Goal: Transaction & Acquisition: Purchase product/service

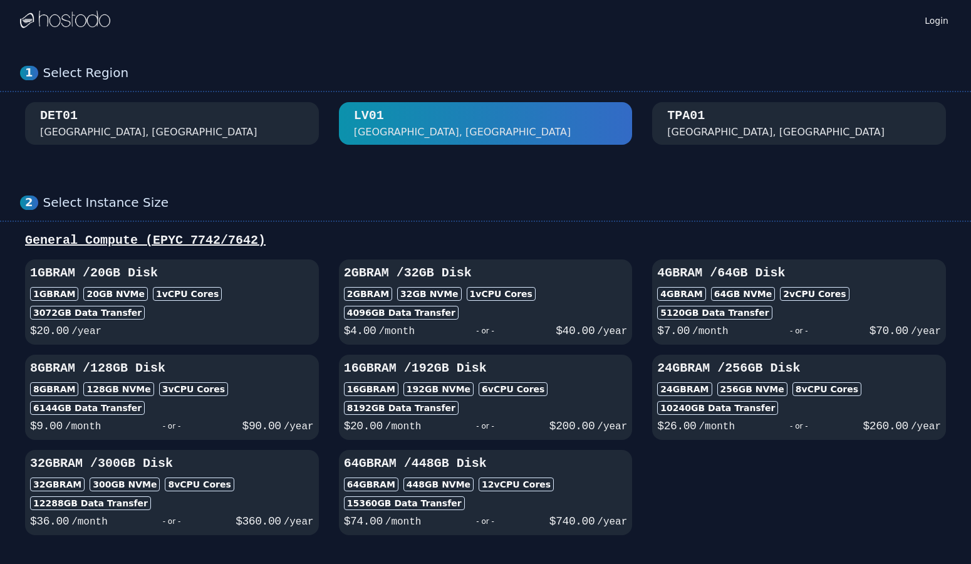
click at [143, 126] on div "DET01 [GEOGRAPHIC_DATA], [GEOGRAPHIC_DATA]" at bounding box center [172, 123] width 264 height 33
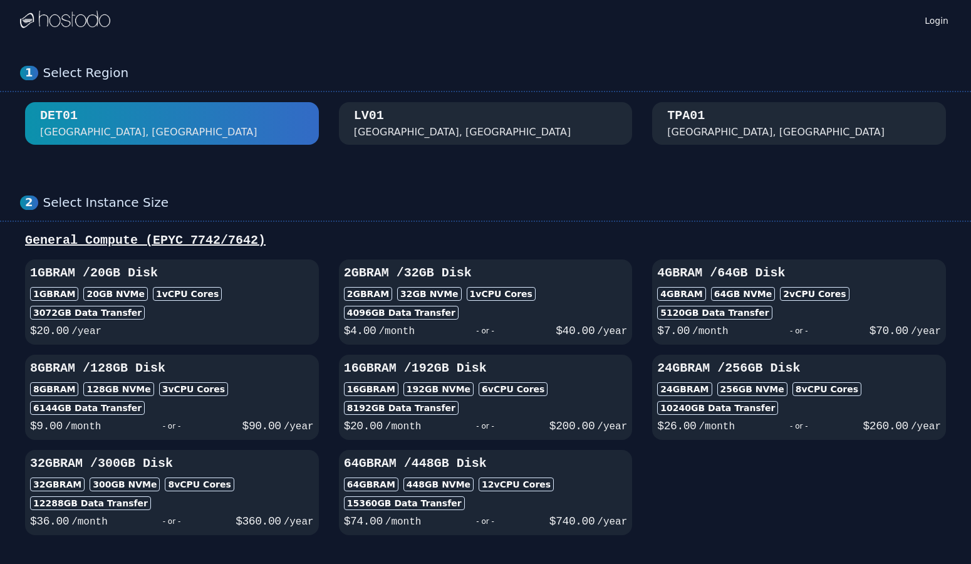
click at [780, 118] on div "TPA01 Tampa, FL" at bounding box center [799, 123] width 264 height 33
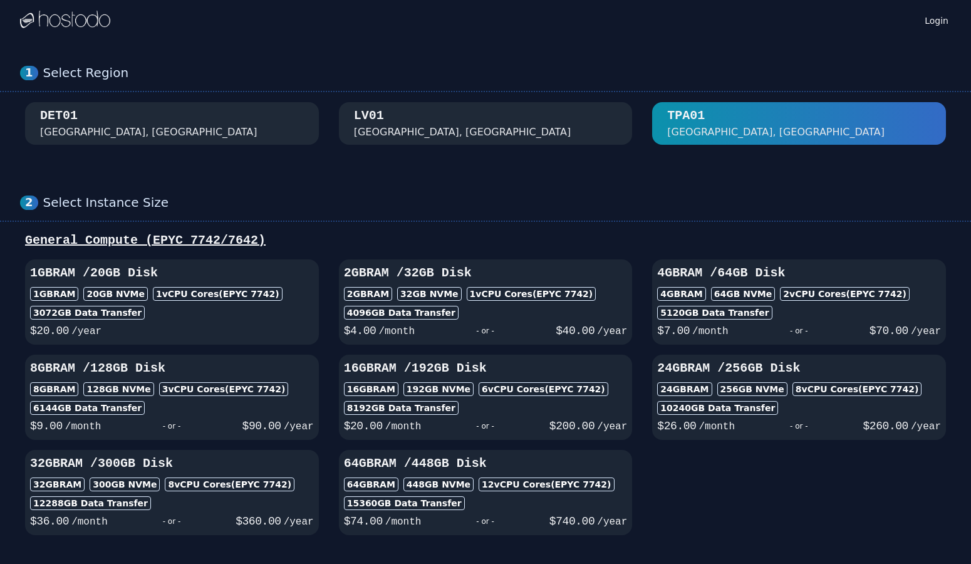
click at [542, 126] on div "LV01 Las Vegas, NV" at bounding box center [486, 123] width 264 height 33
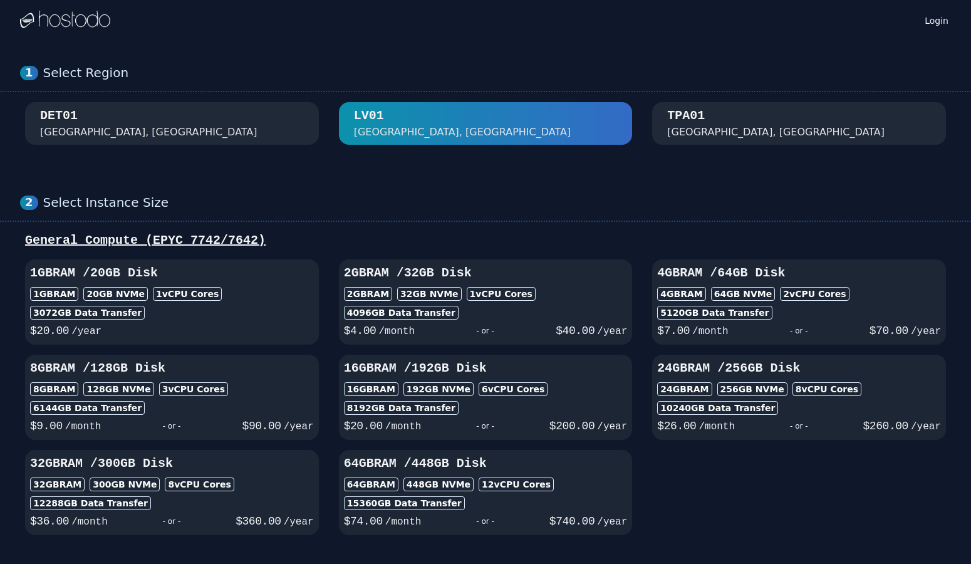
click at [764, 136] on div "TPA01 Tampa, FL" at bounding box center [799, 123] width 264 height 33
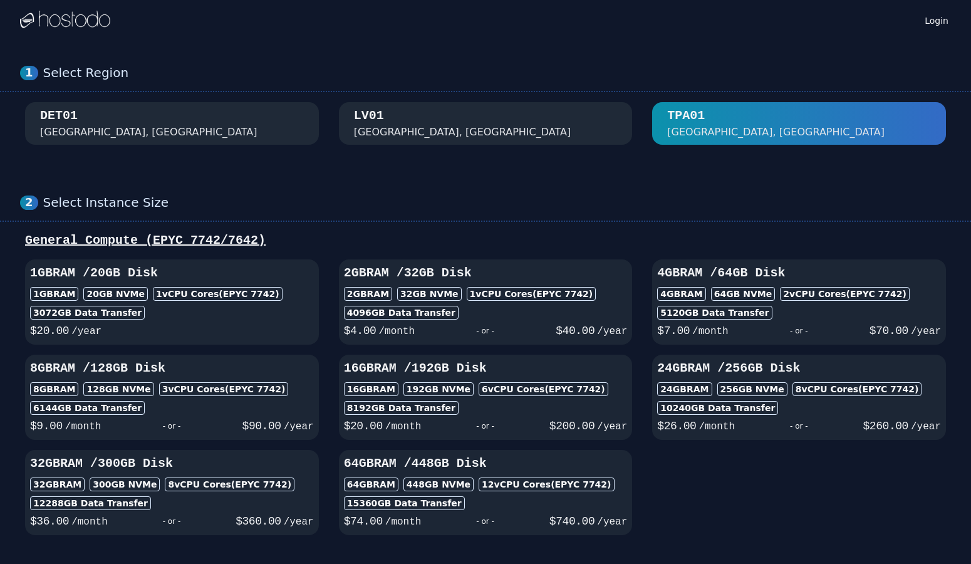
click at [482, 128] on div "LV01 Las Vegas, NV" at bounding box center [486, 123] width 264 height 33
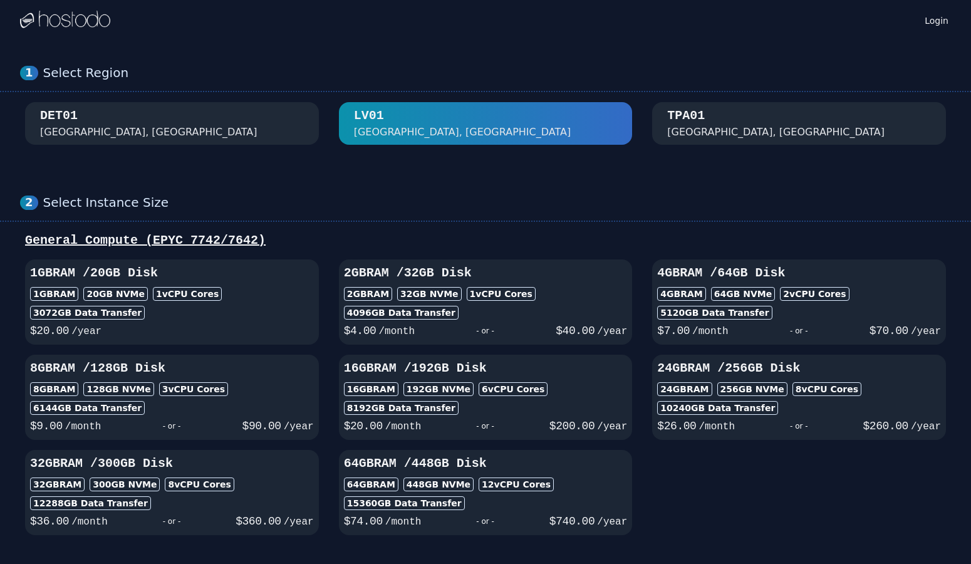
click at [205, 134] on div "DET01 Detroit, MI" at bounding box center [172, 123] width 264 height 33
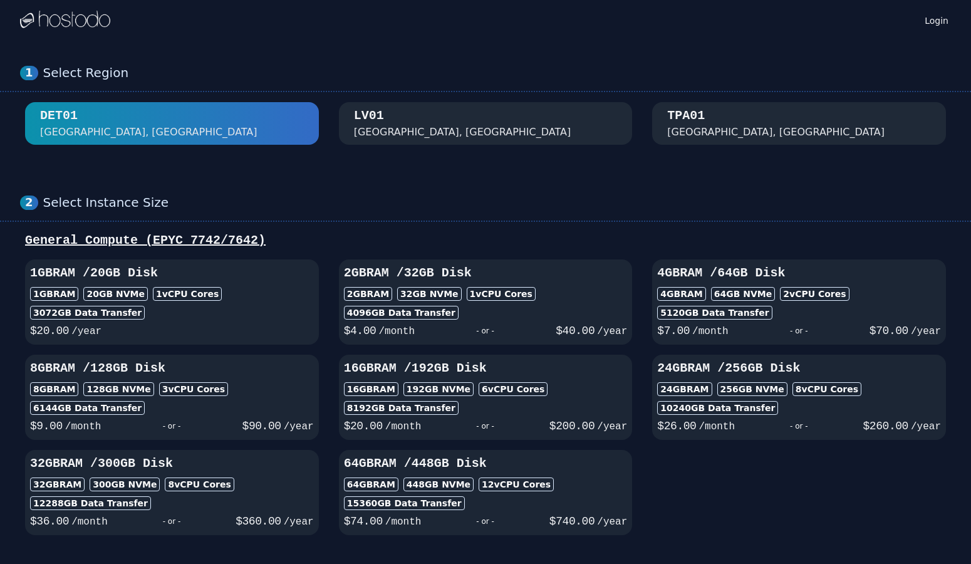
click at [358, 133] on div "Las Vegas, NV" at bounding box center [462, 132] width 217 height 15
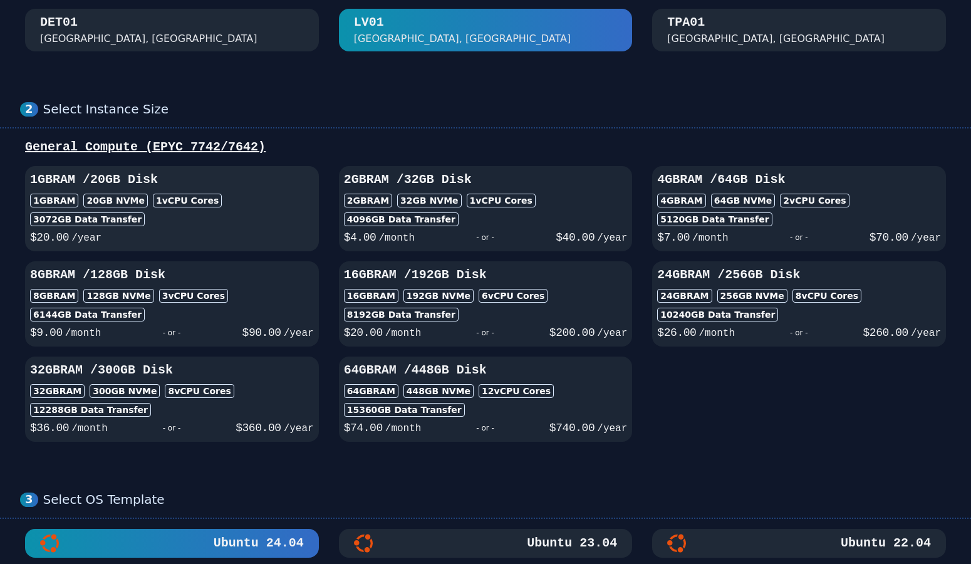
scroll to position [94, 0]
click at [234, 226] on div "$ 20.00 /year" at bounding box center [172, 235] width 284 height 20
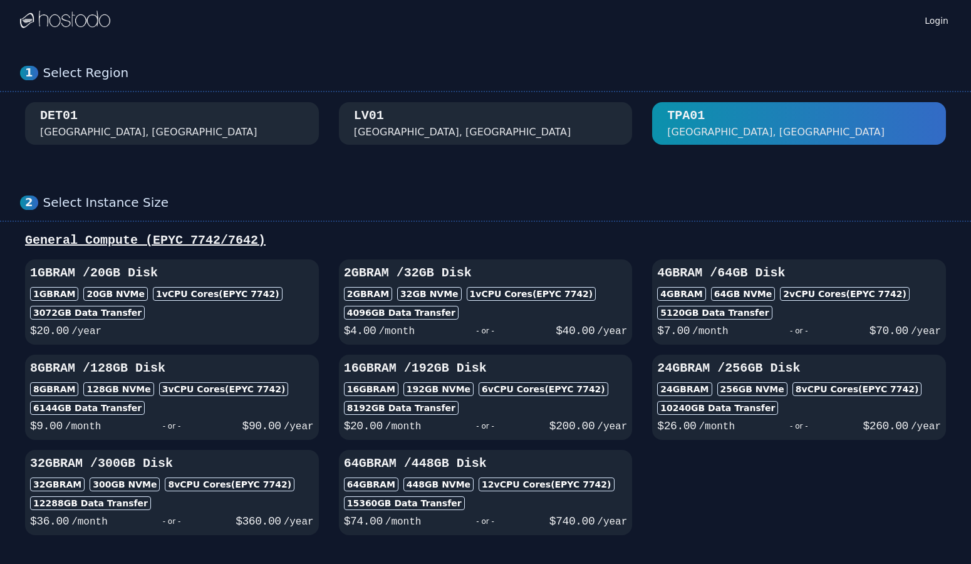
click at [83, 24] on img at bounding box center [65, 20] width 90 height 19
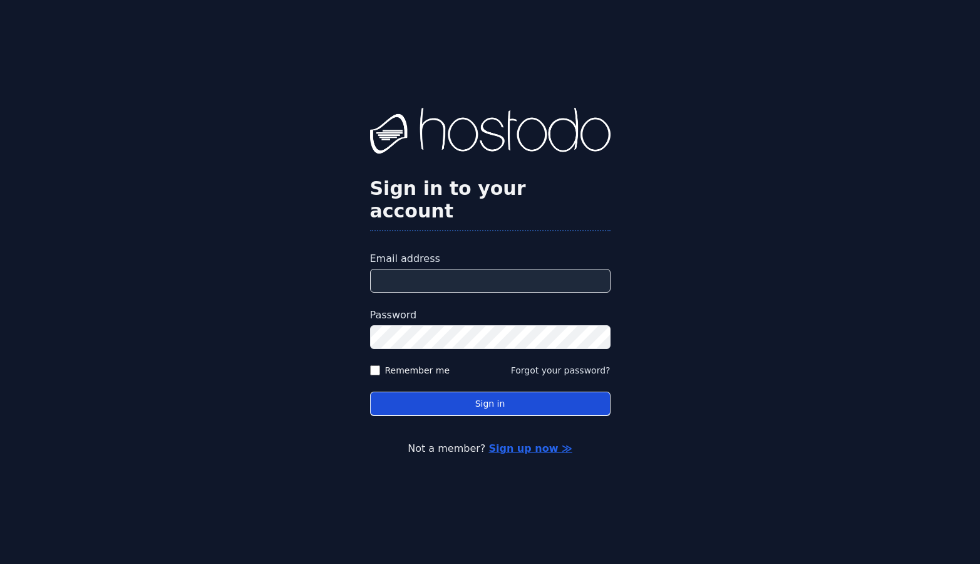
type input "**********"
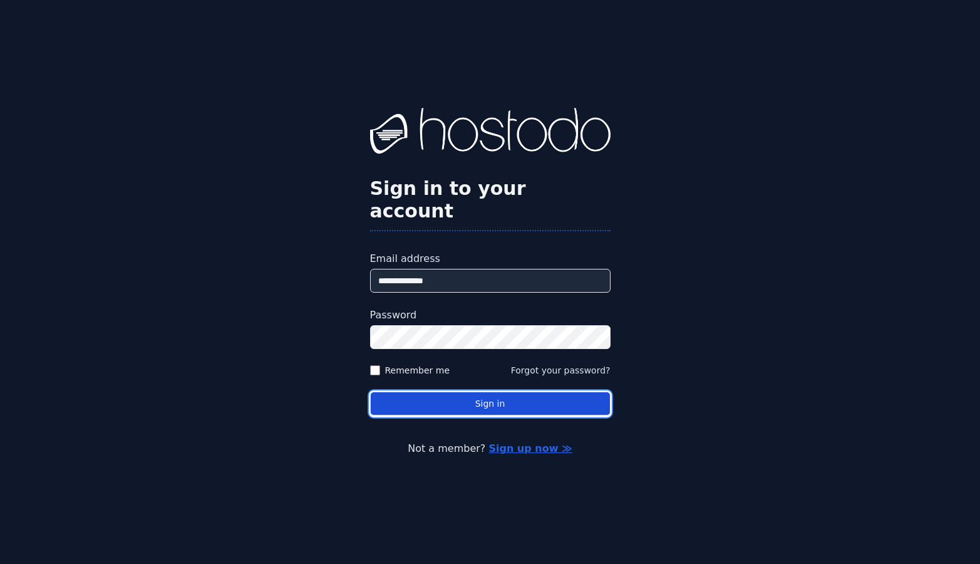
click at [484, 400] on button "Sign in" at bounding box center [490, 403] width 240 height 24
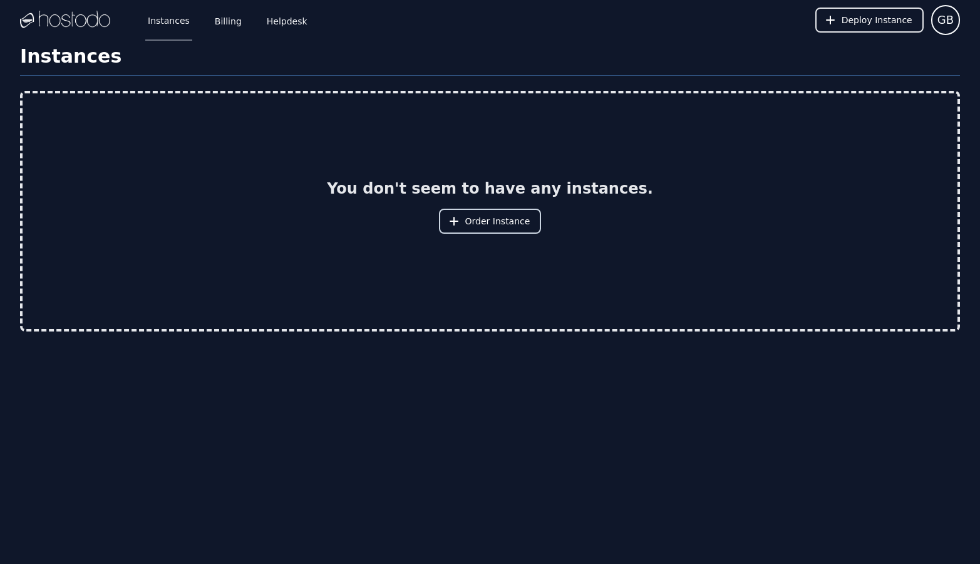
click at [506, 227] on span "Order Instance" at bounding box center [497, 221] width 65 height 13
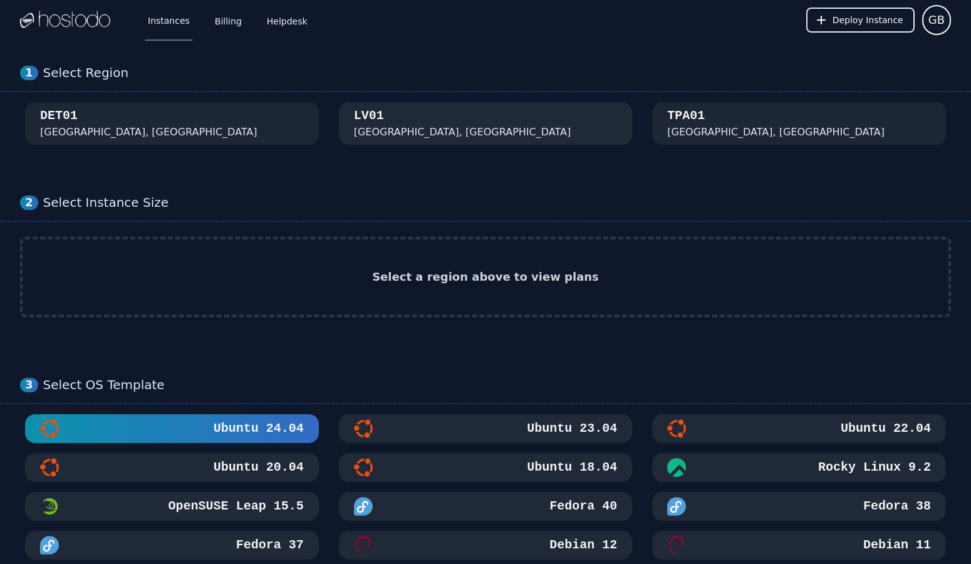
click at [411, 112] on div "[GEOGRAPHIC_DATA], [GEOGRAPHIC_DATA]" at bounding box center [486, 123] width 264 height 33
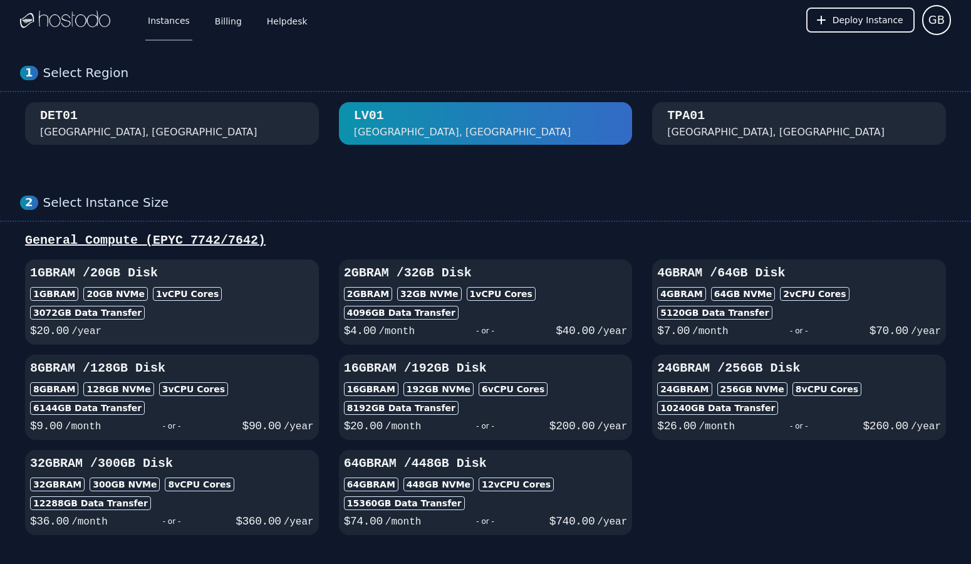
click at [205, 306] on div "3072 GB Data Transfer" at bounding box center [172, 313] width 284 height 14
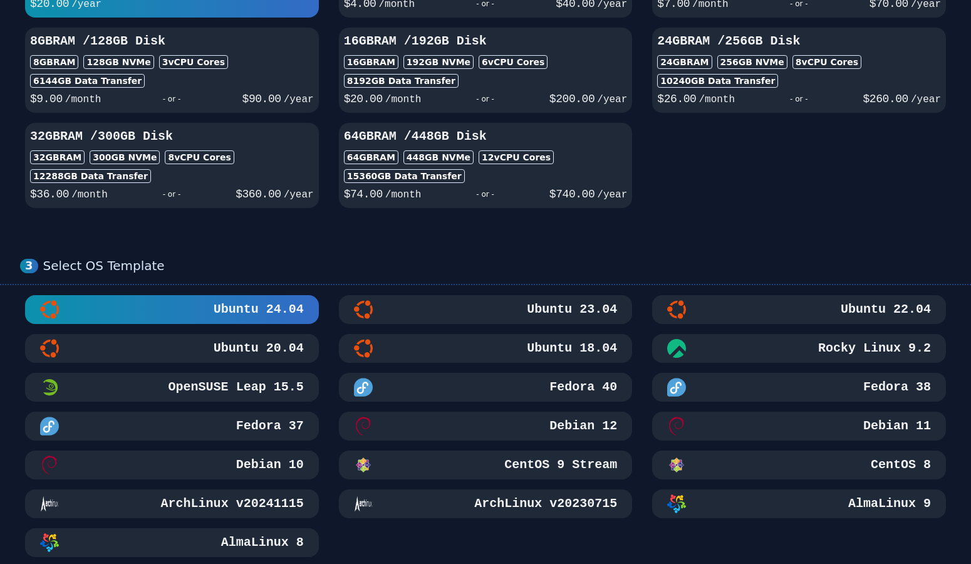
scroll to position [479, 0]
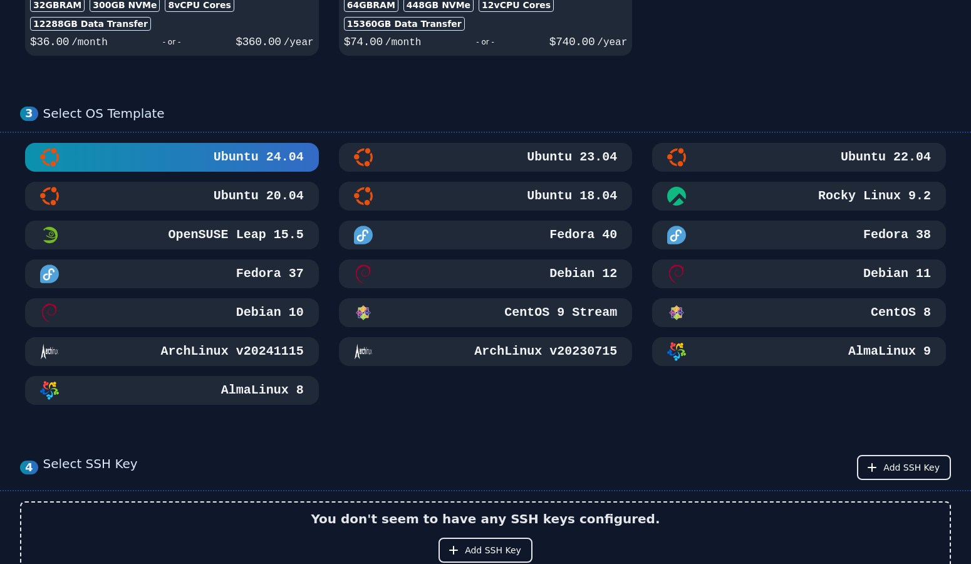
click at [276, 392] on h3 "AlmaLinux 8" at bounding box center [261, 390] width 85 height 18
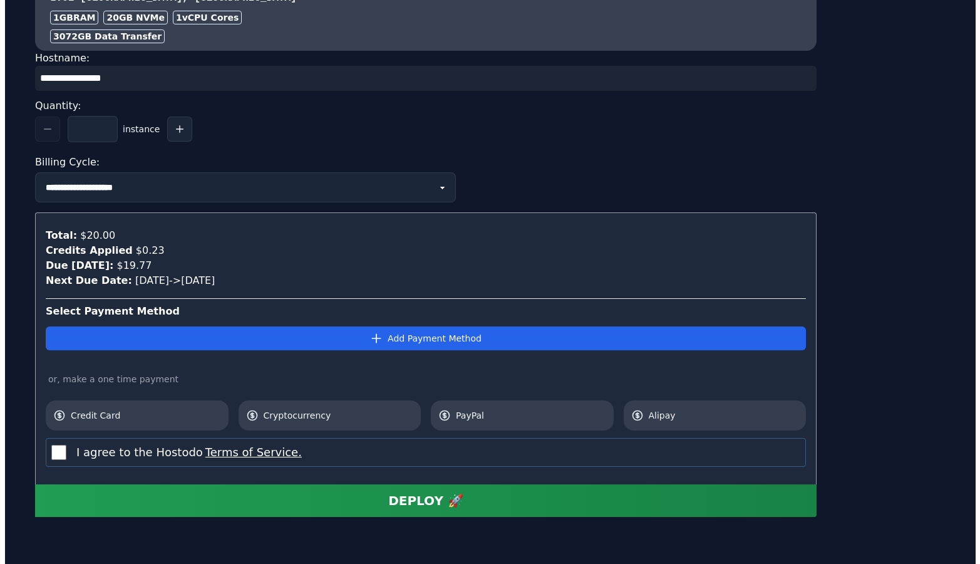
scroll to position [1240, 0]
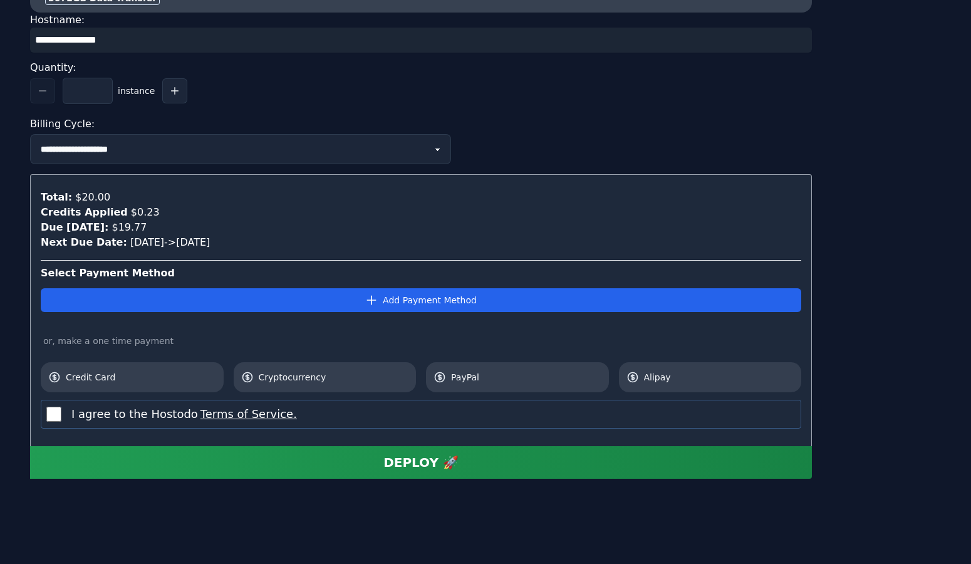
click at [277, 417] on link "Terms of Service." at bounding box center [247, 413] width 99 height 13
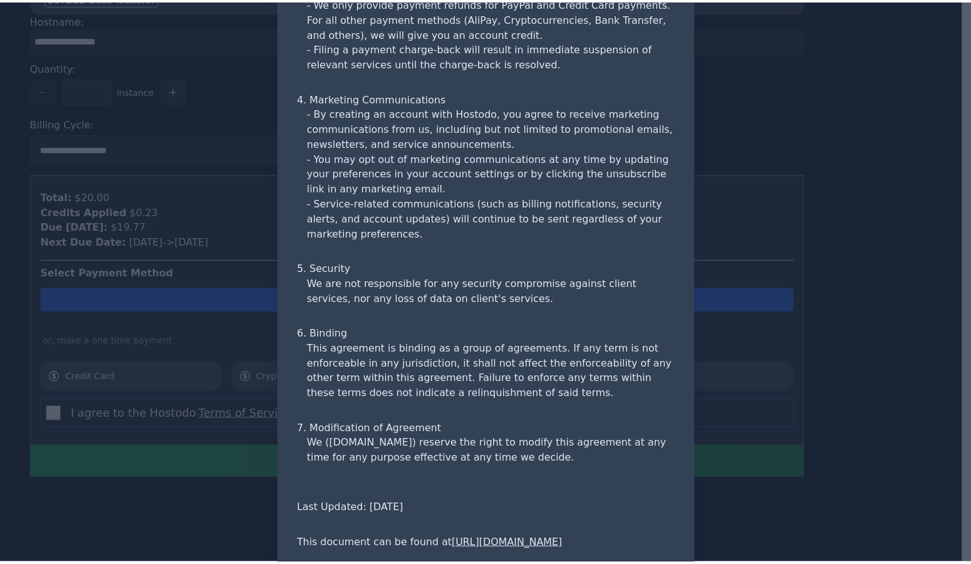
scroll to position [1181, 0]
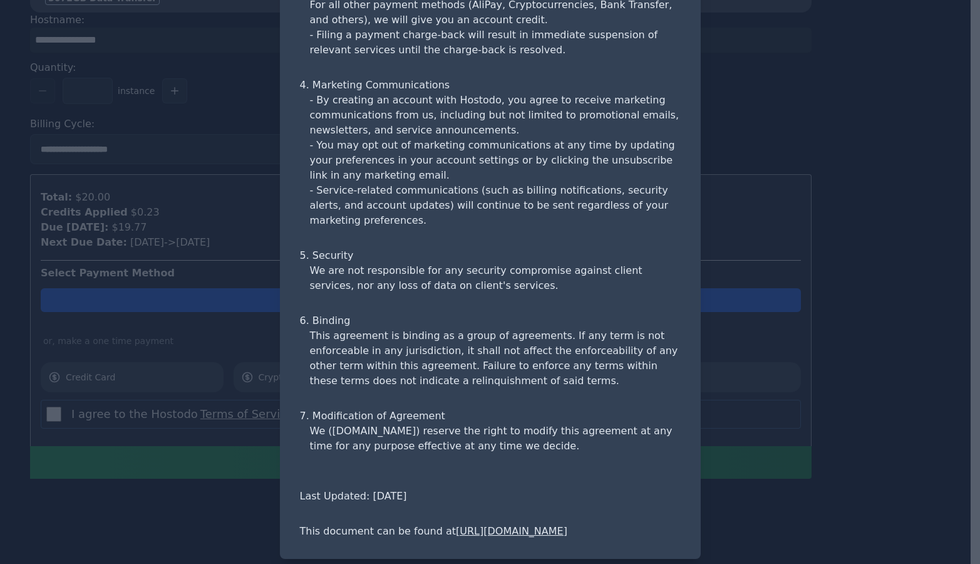
click at [227, 475] on div at bounding box center [490, 282] width 980 height 564
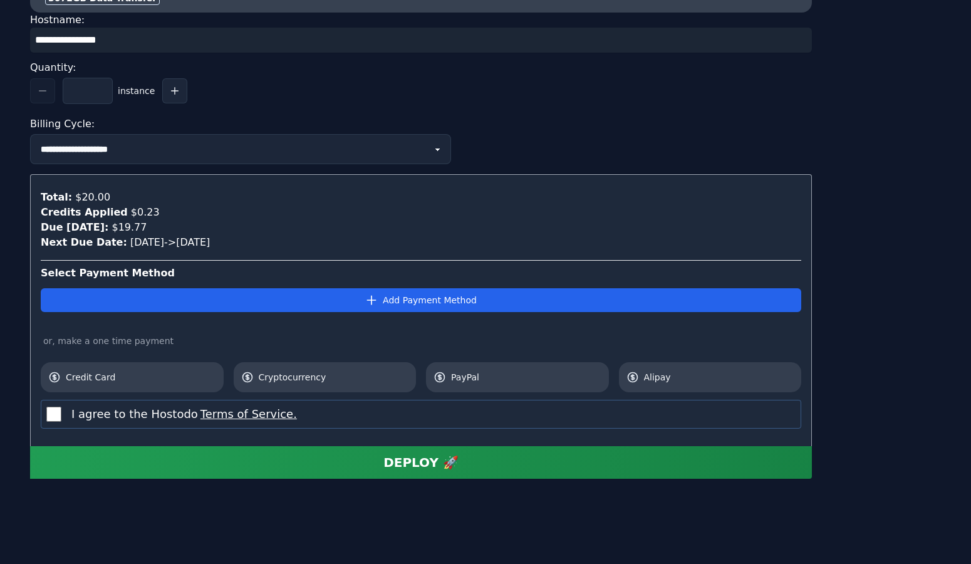
click at [750, 122] on div "Billing Cycle:" at bounding box center [421, 124] width 782 height 20
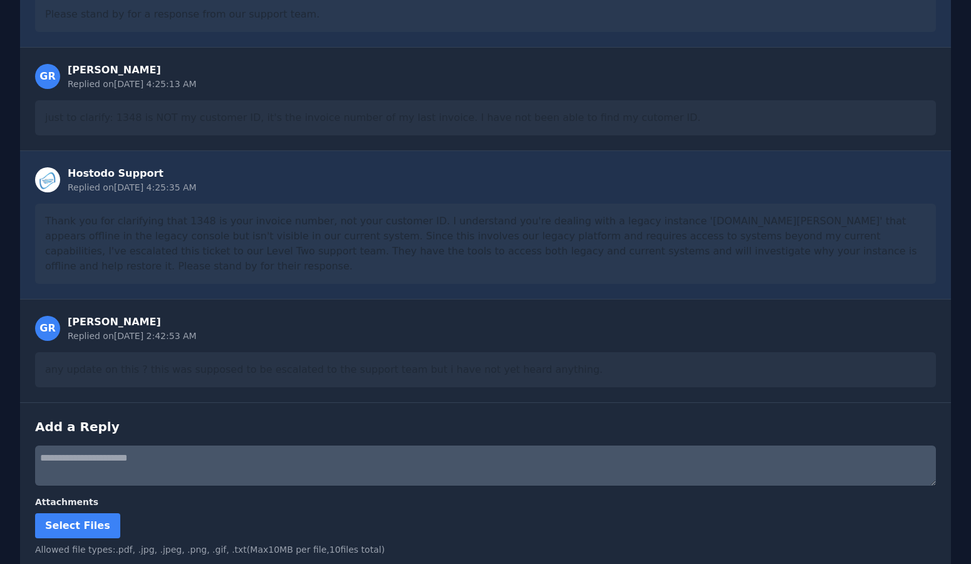
scroll to position [475, 0]
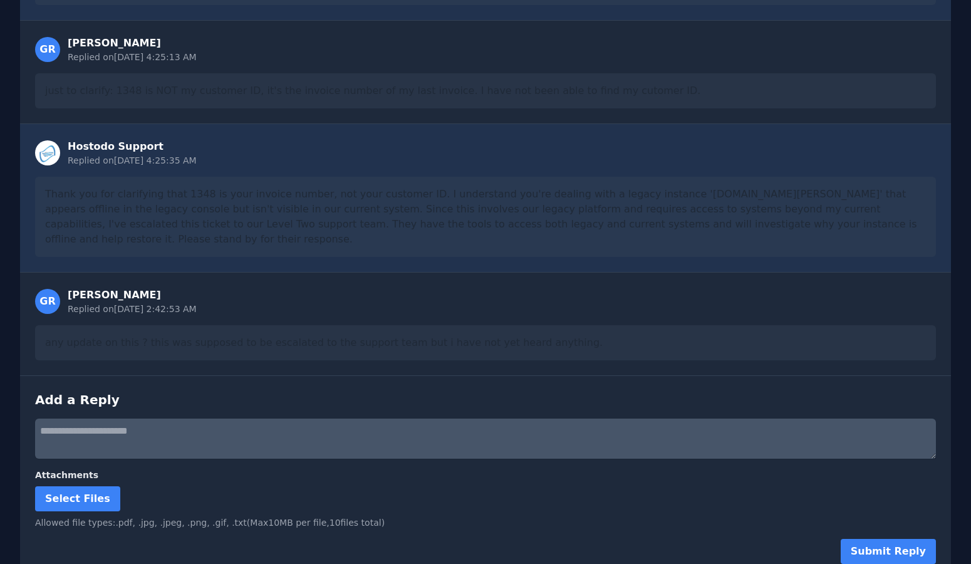
click at [631, 334] on div "any update on this ? this was supposed to be escalated to the support team but …" at bounding box center [485, 342] width 901 height 35
